Goal: Information Seeking & Learning: Check status

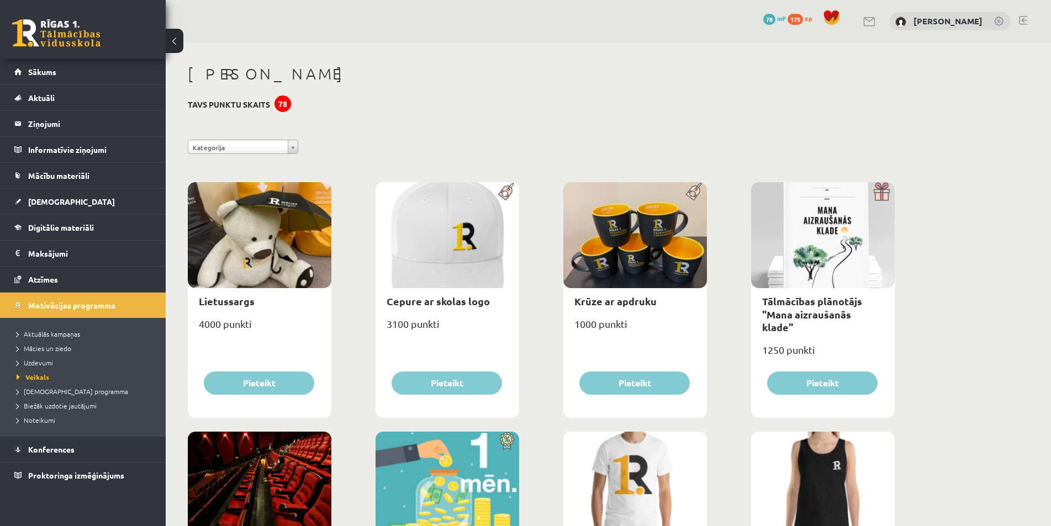
scroll to position [66, 0]
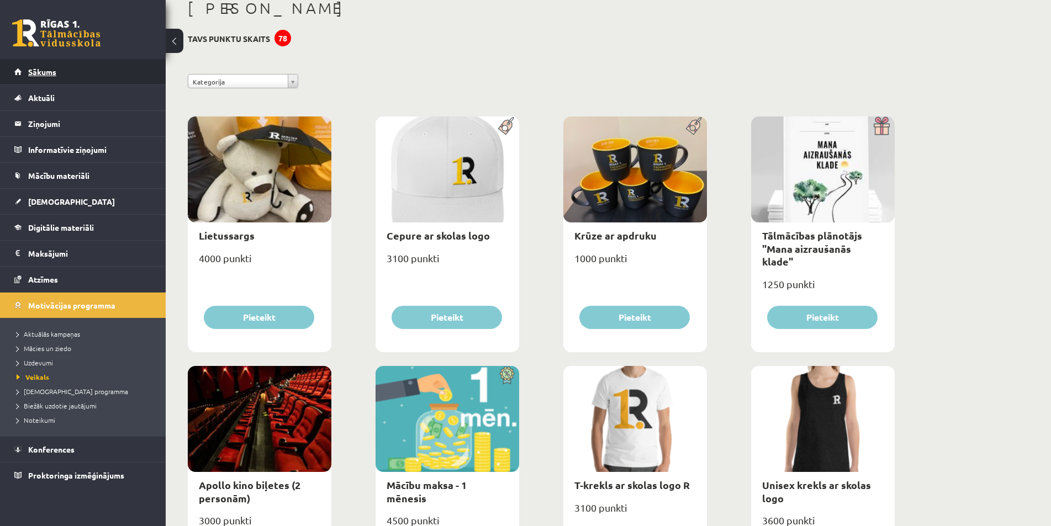
click at [72, 71] on link "Sākums" at bounding box center [83, 71] width 138 height 25
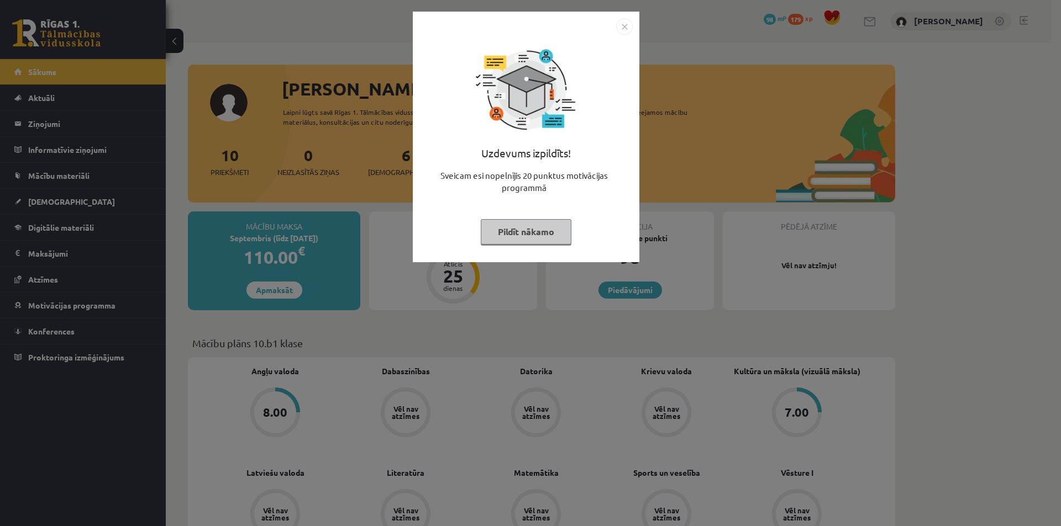
click at [553, 237] on button "Pildīt nākamo" at bounding box center [526, 231] width 91 height 25
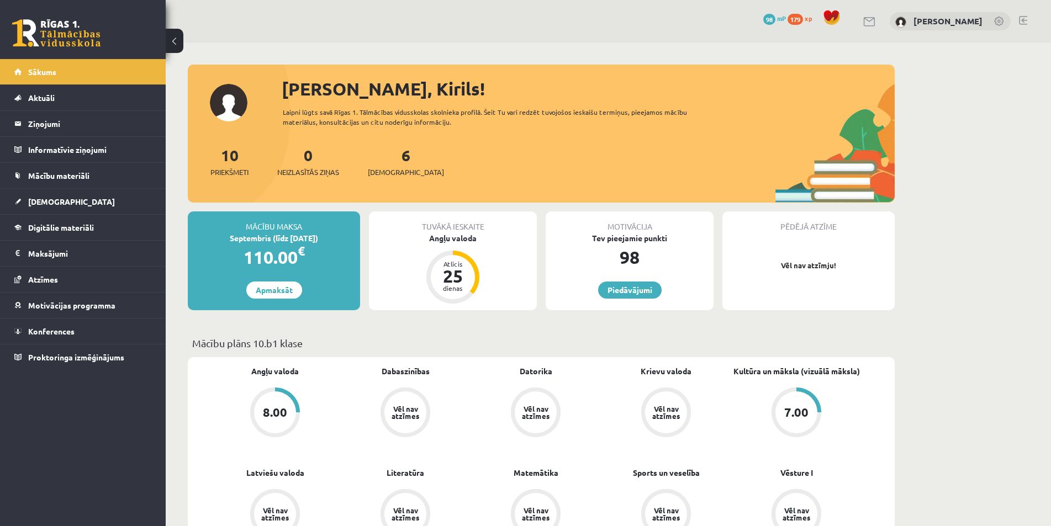
click at [793, 397] on div "7.00" at bounding box center [796, 413] width 42 height 42
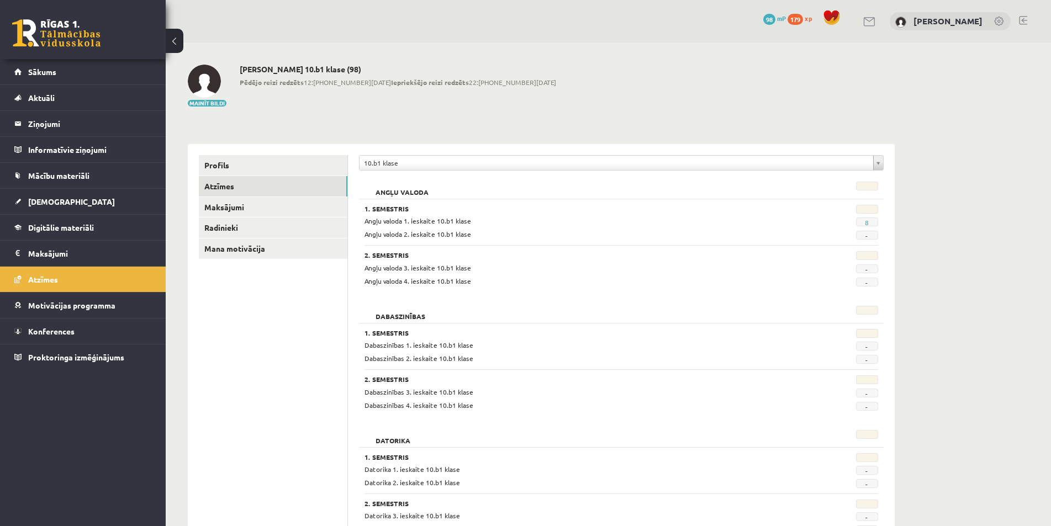
scroll to position [166, 0]
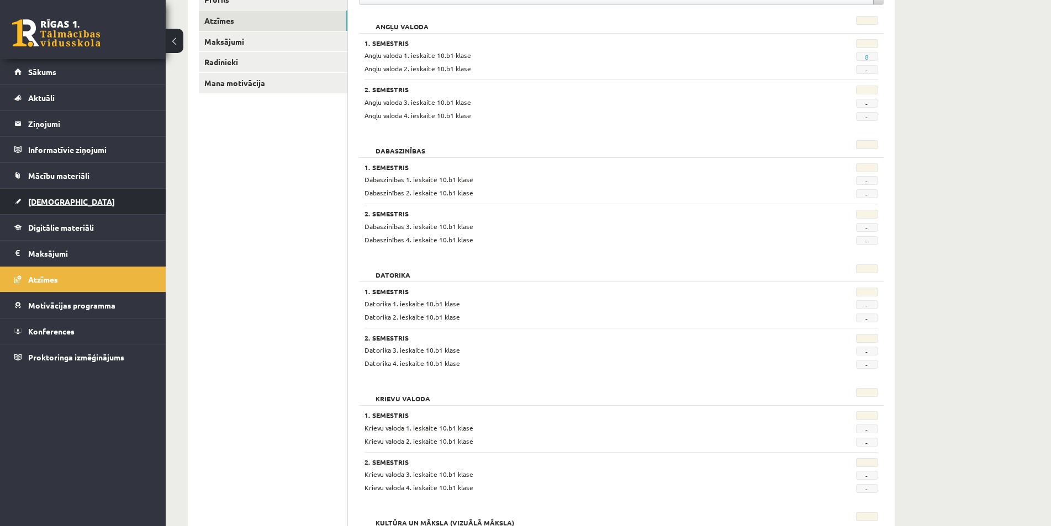
click at [51, 202] on span "[DEMOGRAPHIC_DATA]" at bounding box center [71, 202] width 87 height 10
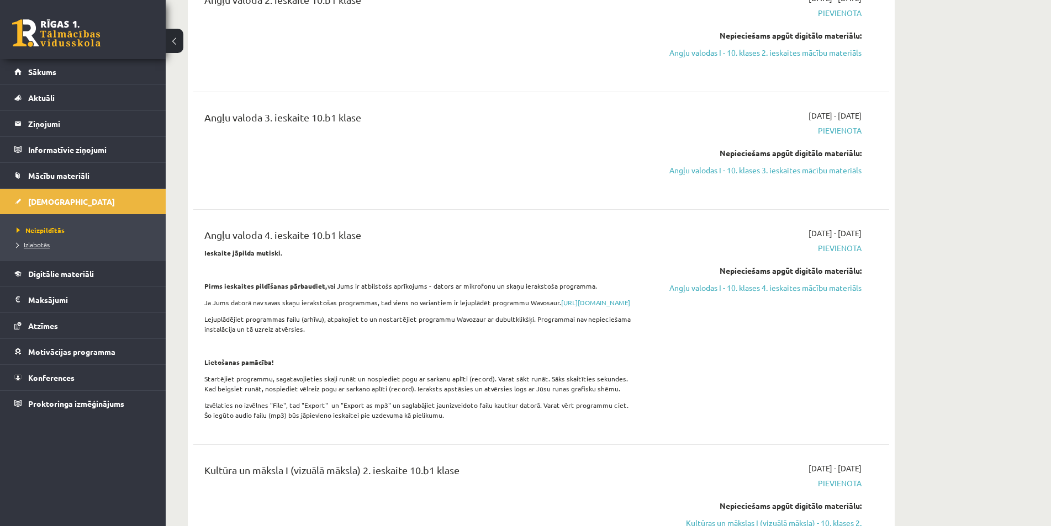
click at [40, 245] on span "Izlabotās" at bounding box center [33, 244] width 33 height 9
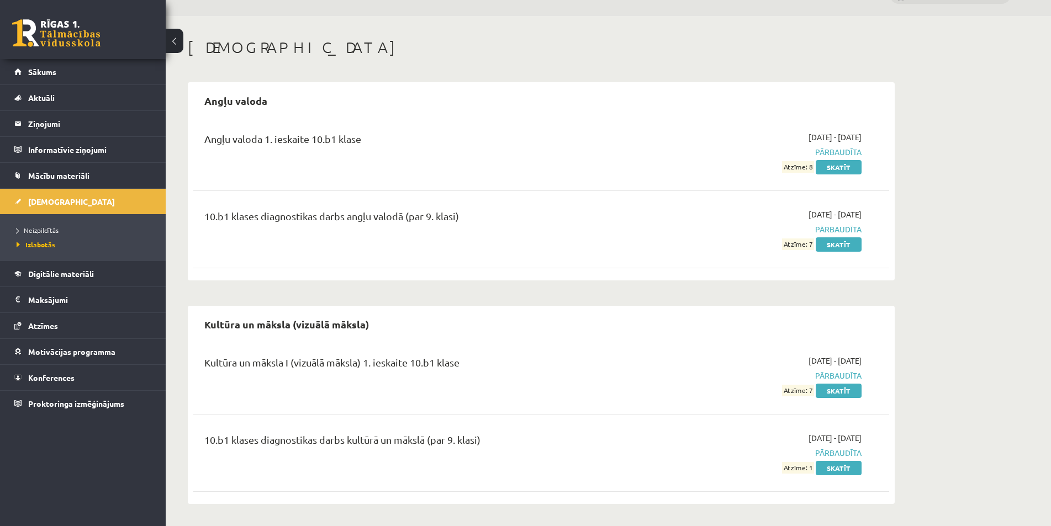
scroll to position [27, 0]
click at [825, 248] on link "Skatīt" at bounding box center [839, 245] width 46 height 14
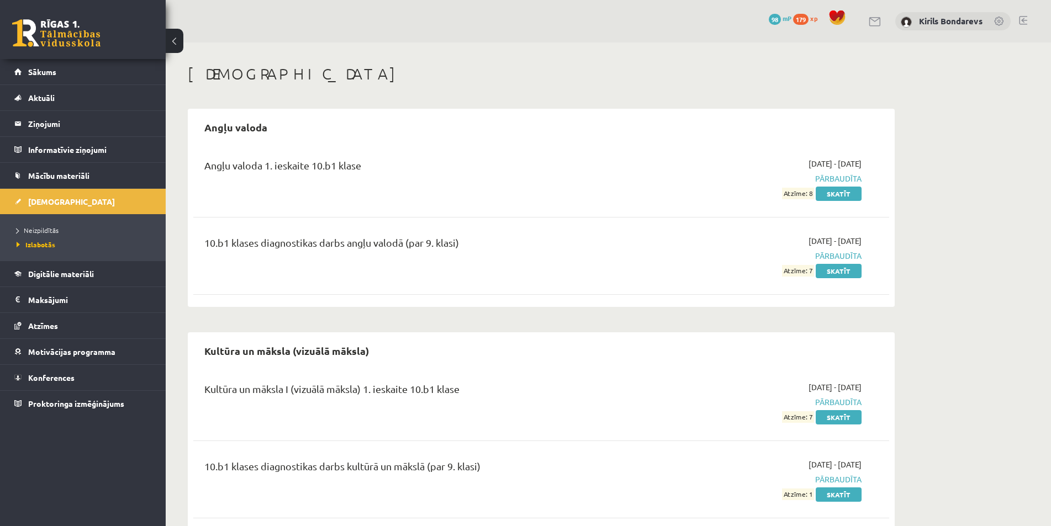
scroll to position [27, 0]
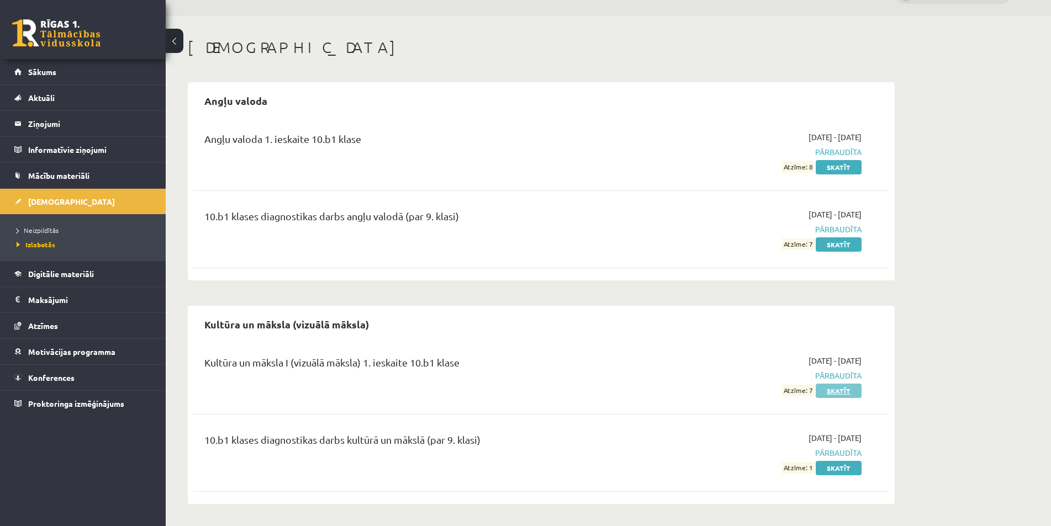
click at [840, 385] on link "Skatīt" at bounding box center [839, 391] width 46 height 14
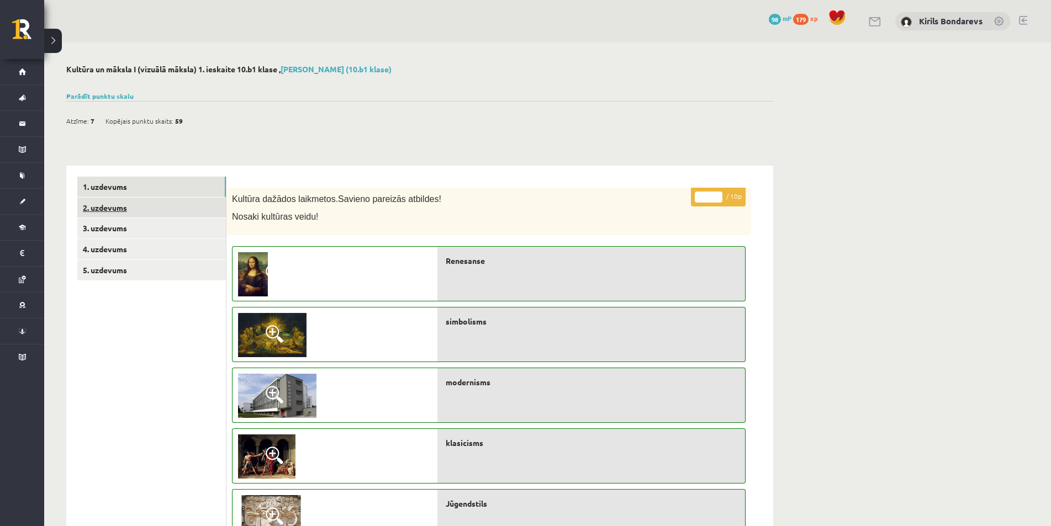
click at [118, 215] on link "2. uzdevums" at bounding box center [151, 208] width 149 height 20
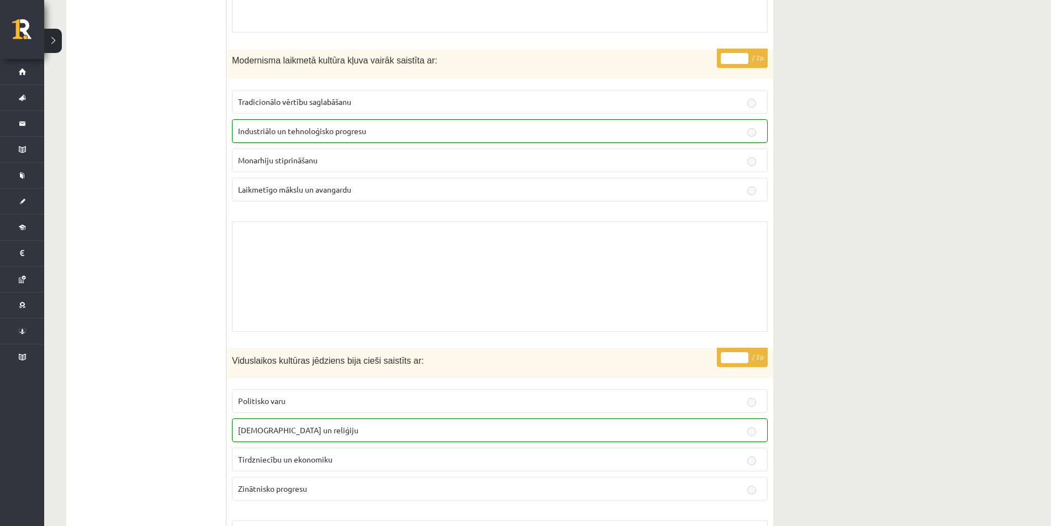
drag, startPoint x: 134, startPoint y: 122, endPoint x: 73, endPoint y: 138, distance: 62.8
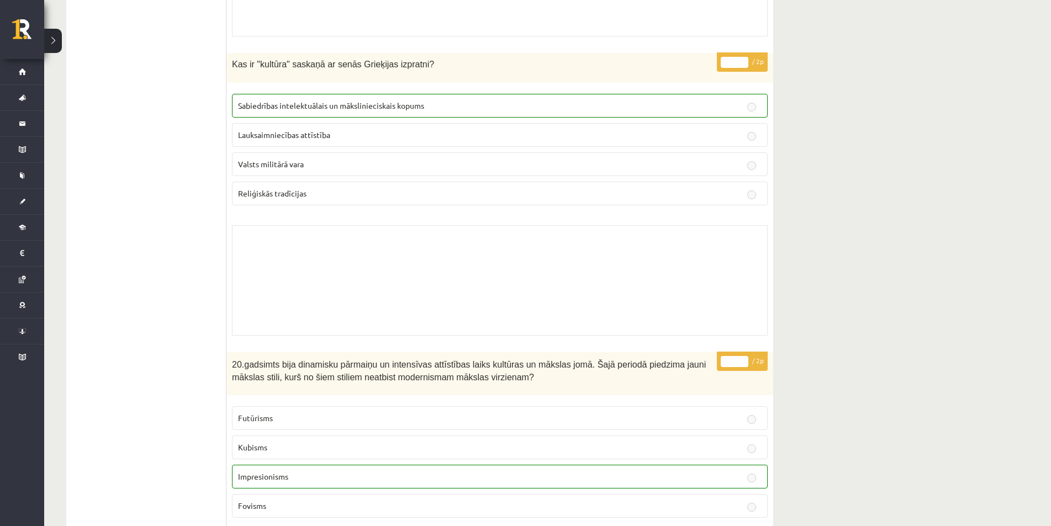
scroll to position [48, 0]
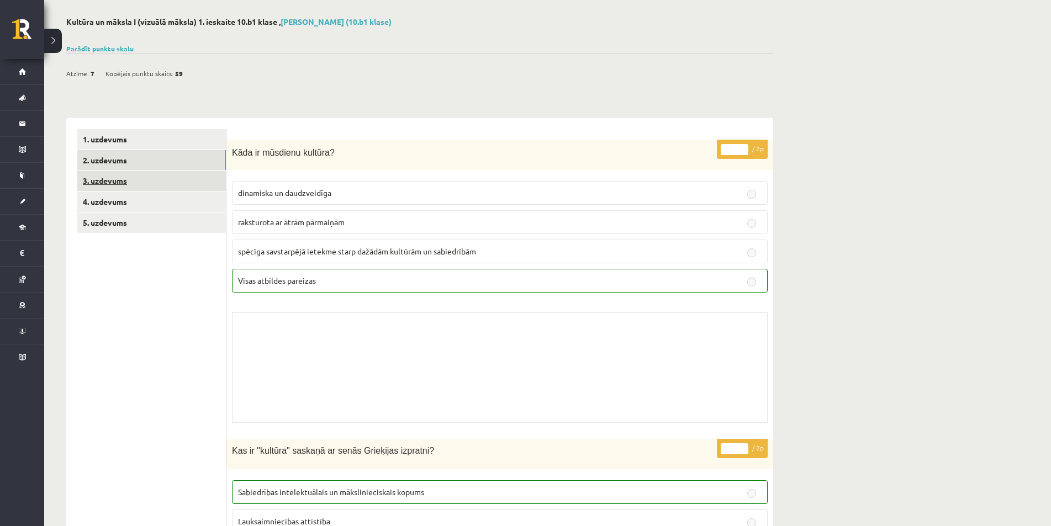
click at [106, 183] on link "3. uzdevums" at bounding box center [151, 181] width 149 height 20
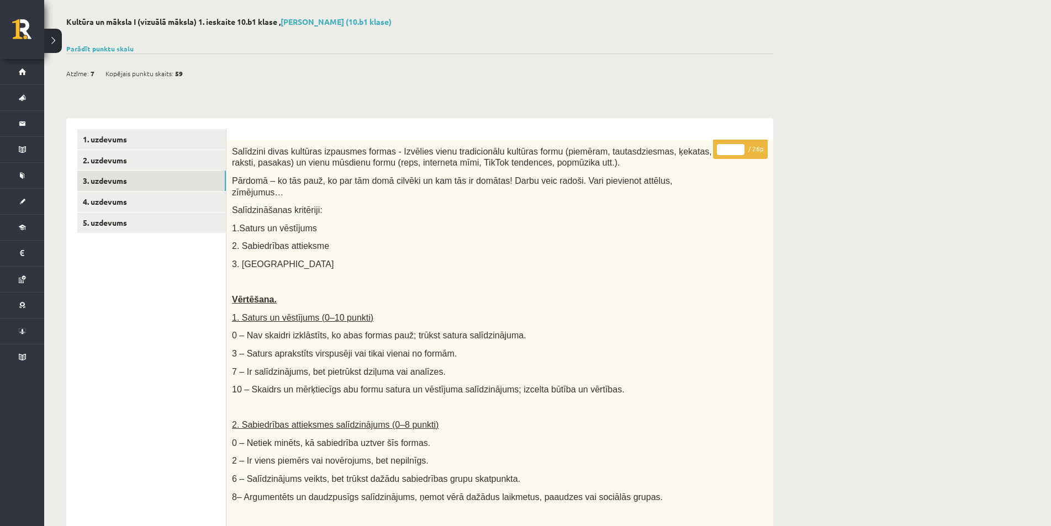
scroll to position [0, 0]
click at [101, 205] on link "4. uzdevums" at bounding box center [151, 202] width 149 height 20
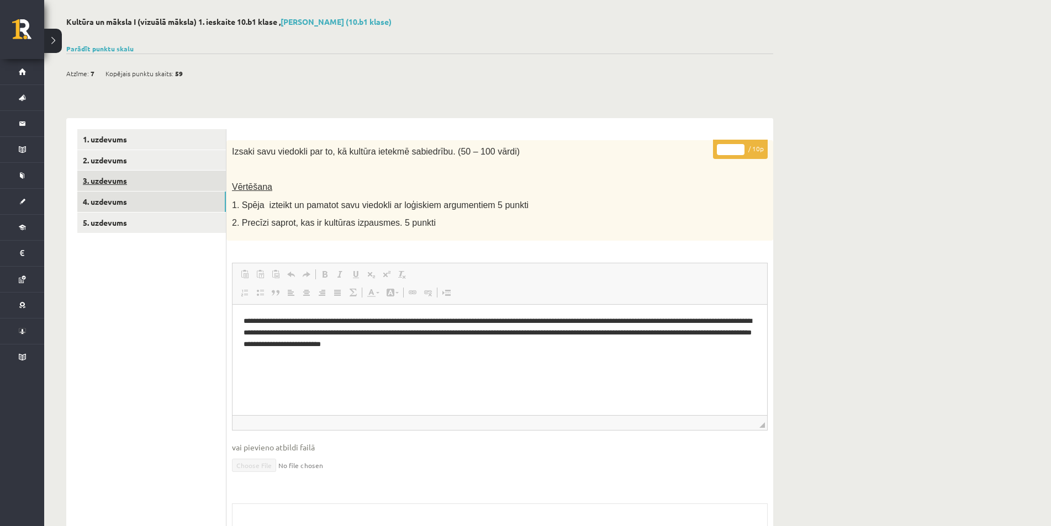
click at [115, 182] on link "3. uzdevums" at bounding box center [151, 181] width 149 height 20
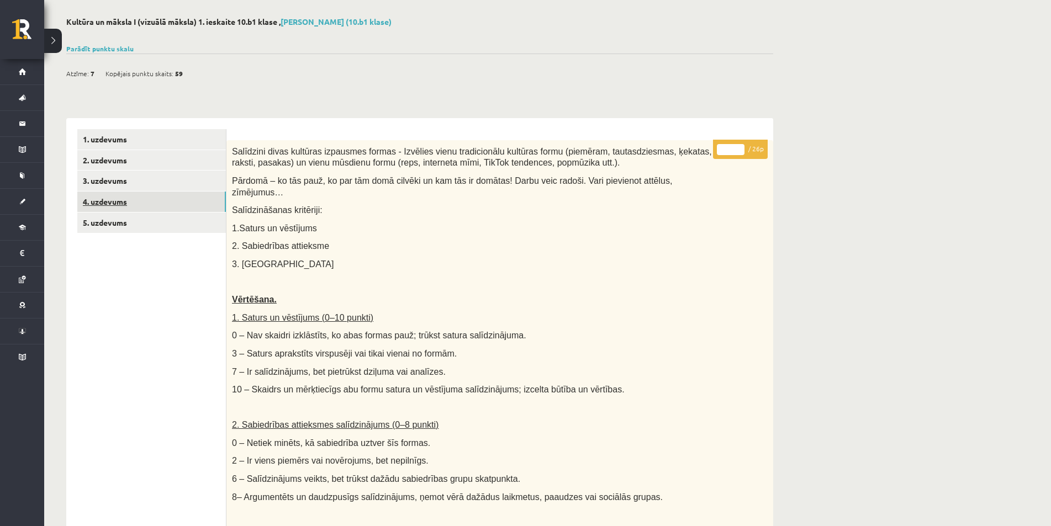
click at [112, 196] on link "4. uzdevums" at bounding box center [151, 202] width 149 height 20
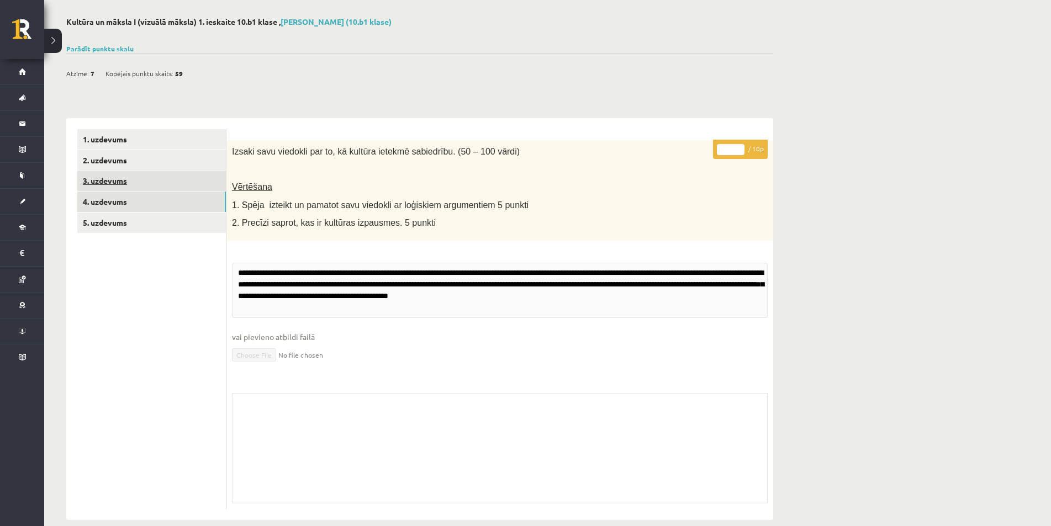
click at [112, 187] on link "3. uzdevums" at bounding box center [151, 181] width 149 height 20
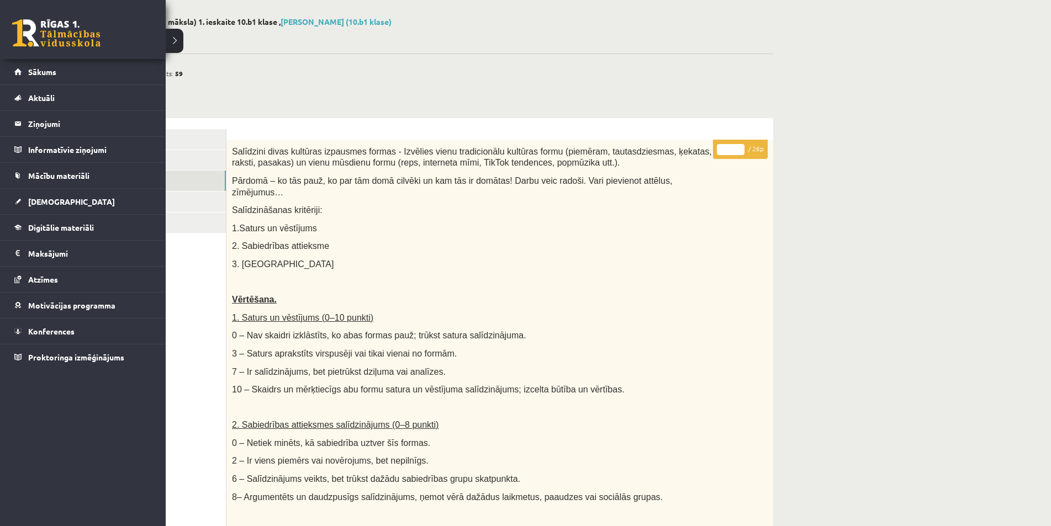
click at [18, 33] on link at bounding box center [56, 33] width 88 height 28
